Goal: Information Seeking & Learning: Learn about a topic

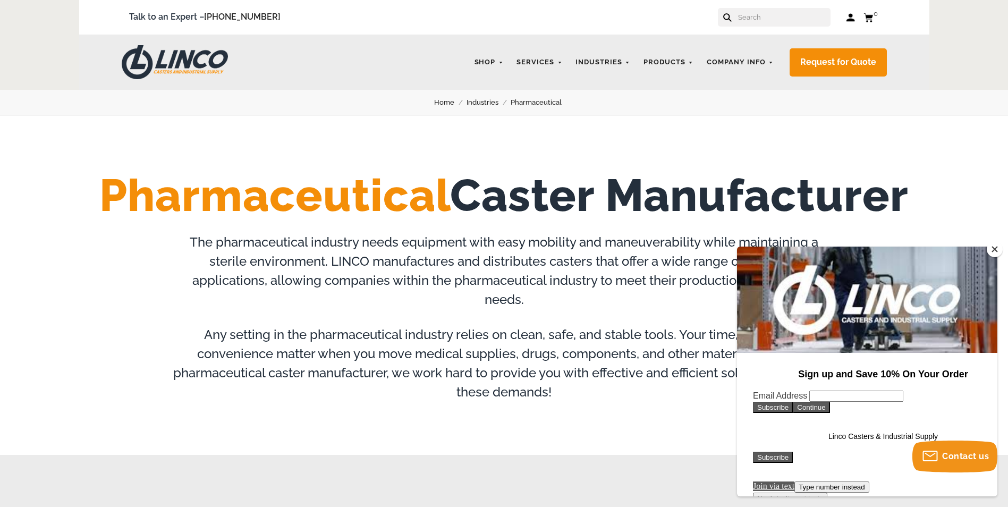
drag, startPoint x: 194, startPoint y: 1, endPoint x: 992, endPoint y: 249, distance: 834.9
click at [992, 249] on button "Close" at bounding box center [994, 249] width 16 height 16
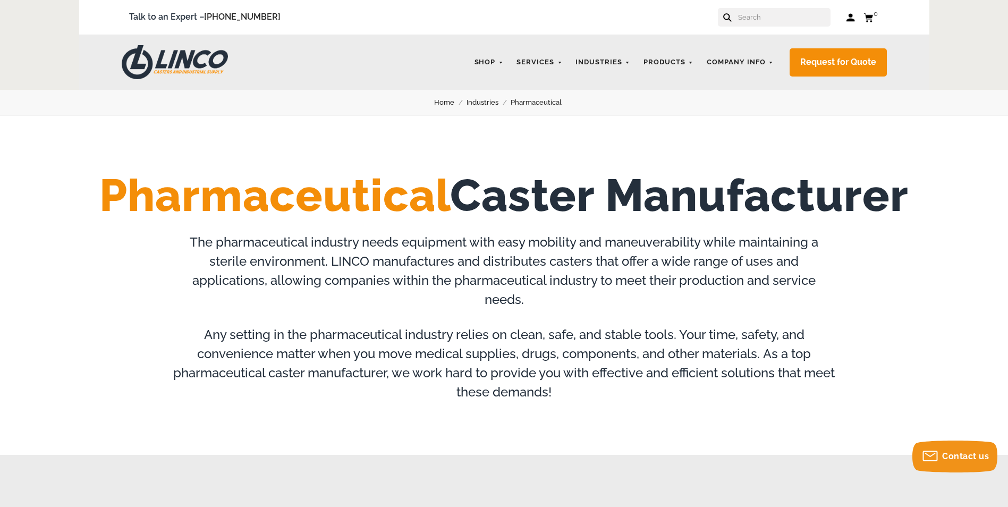
click at [541, 99] on link "Pharmaceutical" at bounding box center [542, 103] width 63 height 12
click at [668, 91] on nav "Home Industries Pharmaceutical" at bounding box center [504, 103] width 1008 height 26
click at [670, 63] on link "Products" at bounding box center [668, 62] width 61 height 21
click at [666, 91] on link "CASTERS" at bounding box center [662, 90] width 38 height 10
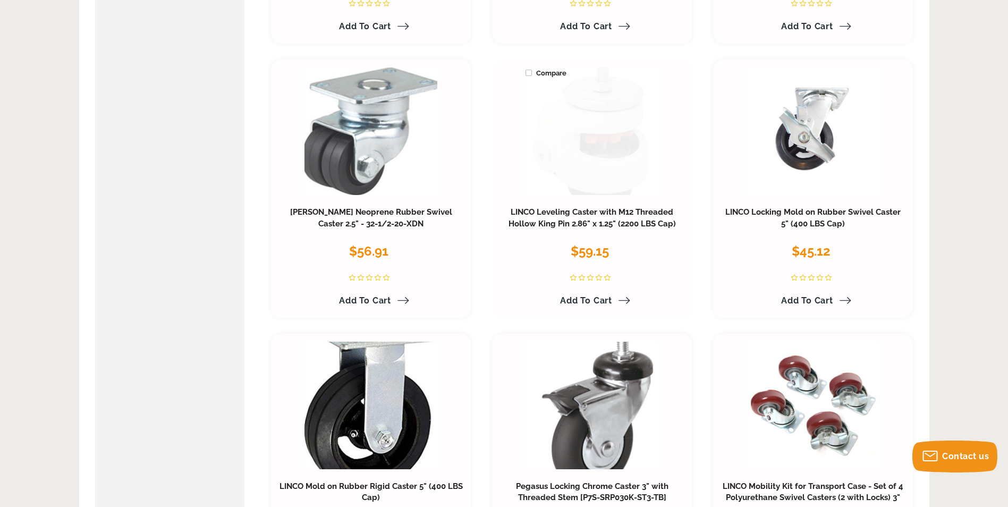
scroll to position [4958, 0]
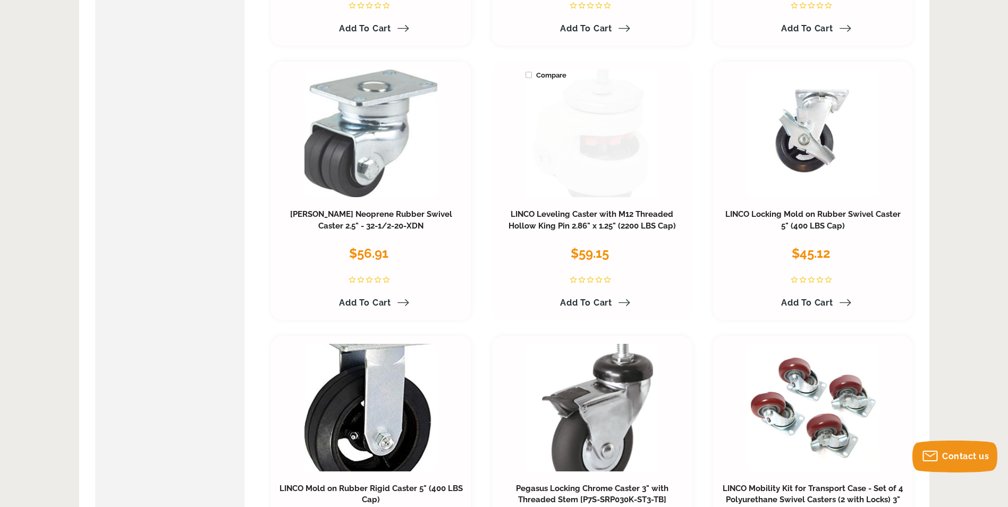
click at [594, 149] on link at bounding box center [591, 133] width 133 height 127
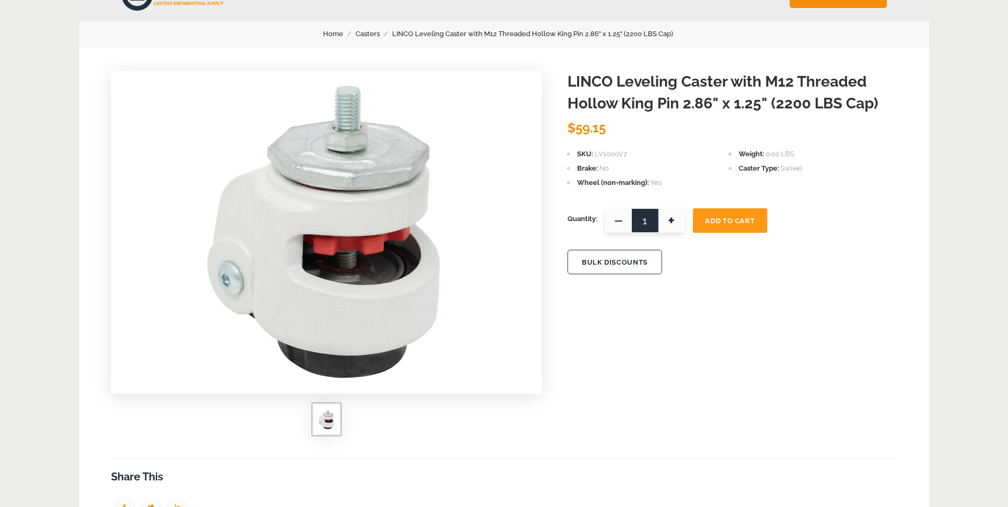
scroll to position [89, 0]
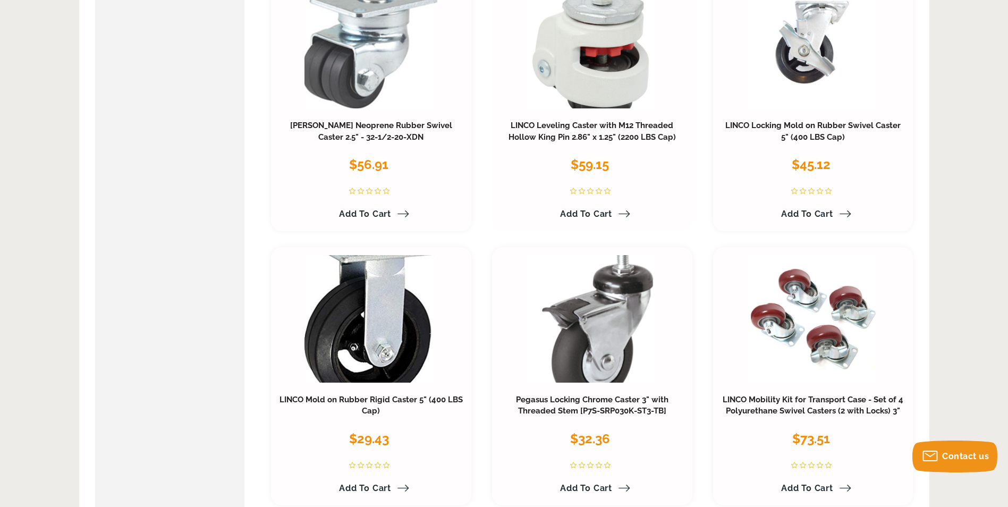
scroll to position [4958, 0]
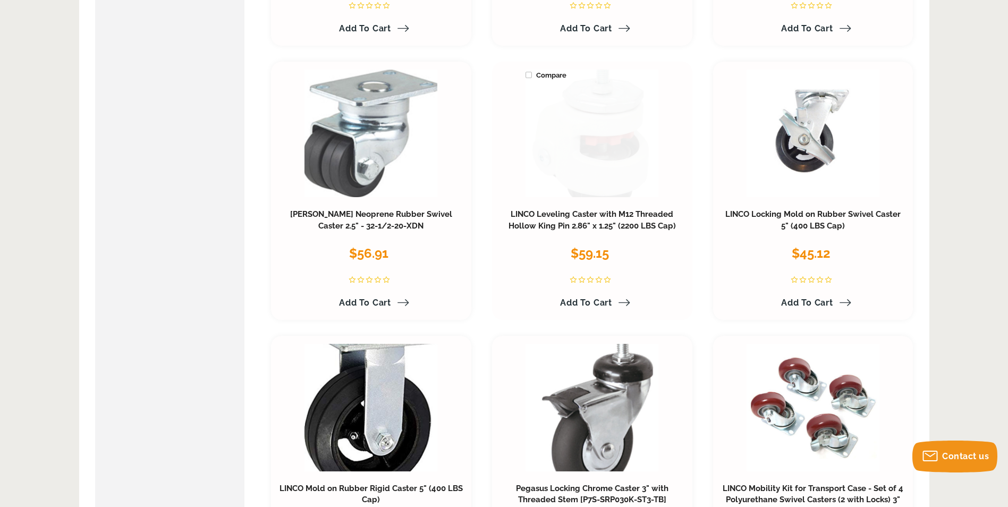
click at [569, 172] on link at bounding box center [591, 133] width 133 height 127
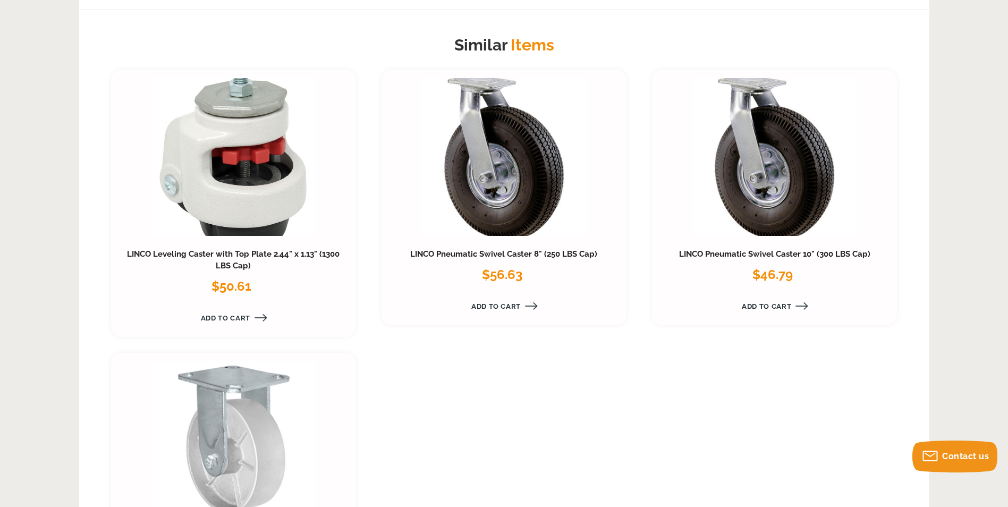
scroll to position [89, 0]
